Goal: Task Accomplishment & Management: Manage account settings

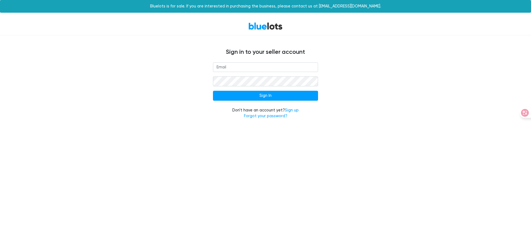
click at [265, 67] on input "email" at bounding box center [265, 67] width 105 height 10
type input "[EMAIL_ADDRESS][DOMAIN_NAME]"
click at [265, 96] on input "Sign In" at bounding box center [265, 96] width 105 height 10
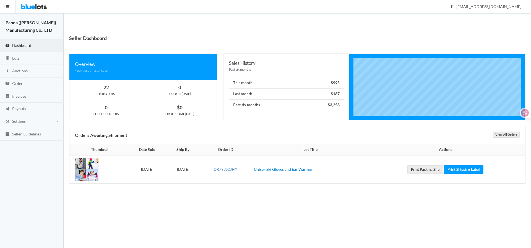
click at [237, 169] on link "OR793JCJHY" at bounding box center [225, 169] width 24 height 5
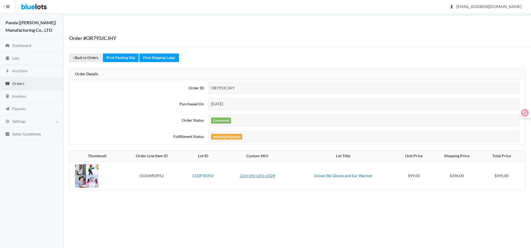
click at [259, 176] on link "123+145+201+202#" at bounding box center [257, 176] width 35 height 5
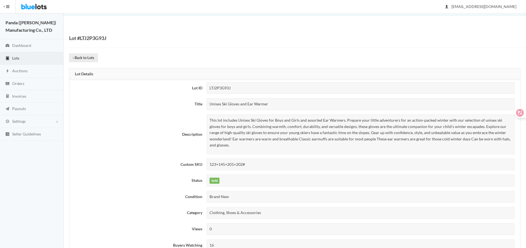
scroll to position [1028, 0]
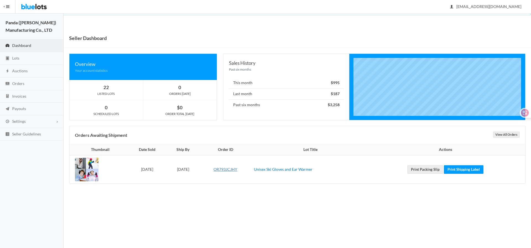
click at [237, 169] on link "OR793JCJHY" at bounding box center [225, 169] width 24 height 5
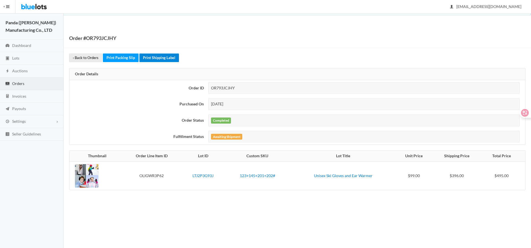
click at [159, 58] on link "Print Shipping Label" at bounding box center [159, 58] width 40 height 9
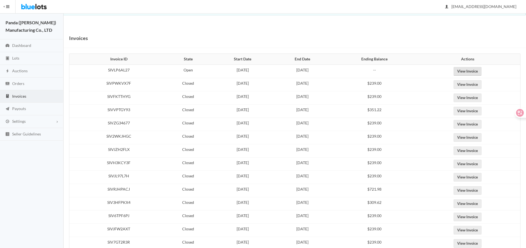
click at [477, 71] on link "View Invoice" at bounding box center [467, 71] width 28 height 9
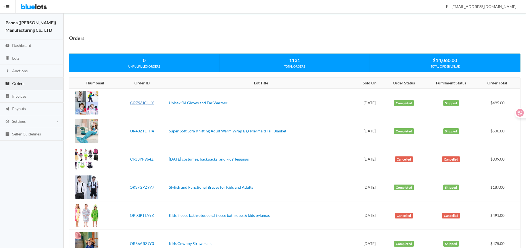
click at [140, 103] on link "OR793JCJHY" at bounding box center [142, 103] width 24 height 5
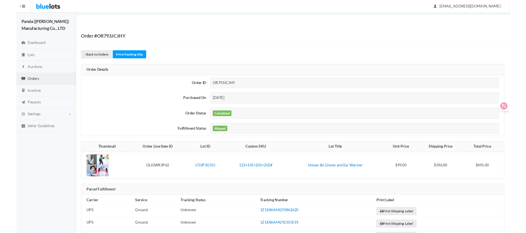
scroll to position [34, 0]
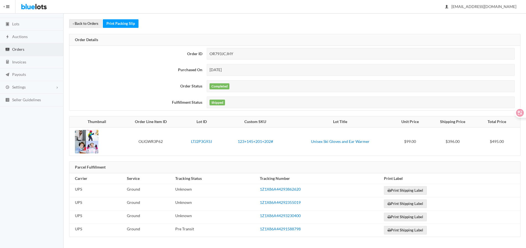
click at [404, 191] on link "Print Shipping Label" at bounding box center [405, 191] width 43 height 9
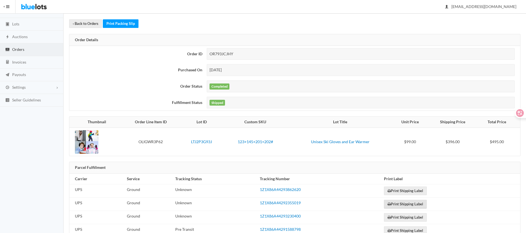
click at [404, 204] on link "Print Shipping Label" at bounding box center [405, 204] width 43 height 9
click at [404, 217] on link "Print Shipping Label" at bounding box center [405, 217] width 43 height 9
click at [404, 229] on link "Print Shipping Label" at bounding box center [405, 230] width 43 height 9
